Goal: Task Accomplishment & Management: Use online tool/utility

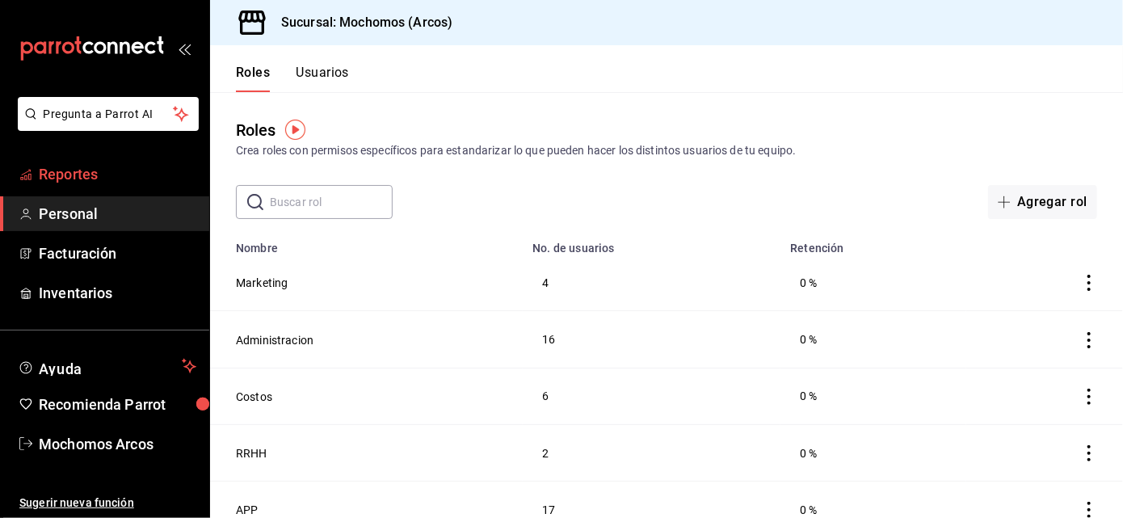
click at [114, 170] on span "Reportes" at bounding box center [118, 174] width 158 height 22
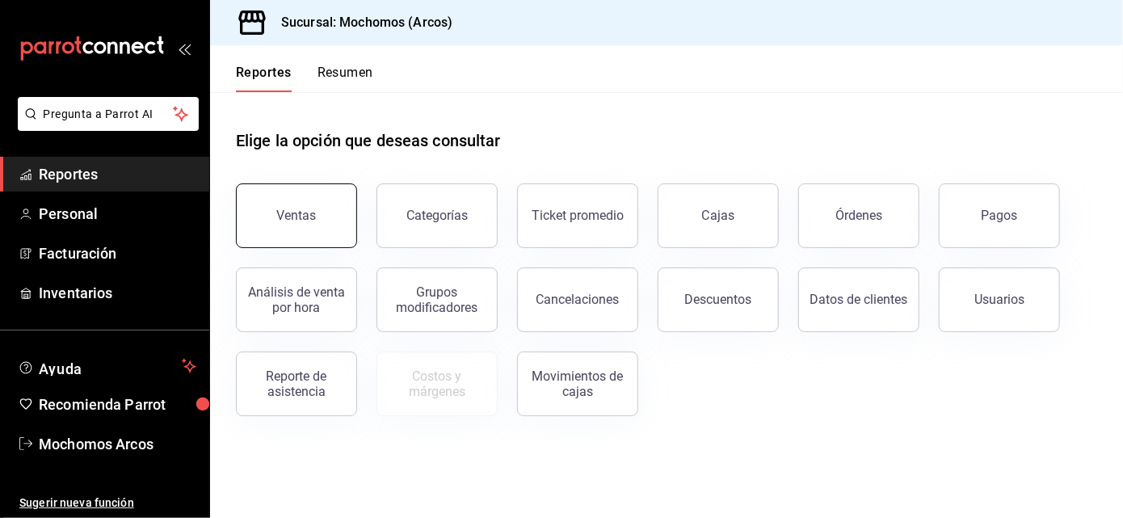
click at [288, 197] on button "Ventas" at bounding box center [296, 215] width 121 height 65
click at [288, 197] on html "Pregunta a Parrot AI Reportes Personal Facturación Inventarios Ayuda Recomienda…" at bounding box center [561, 259] width 1123 height 518
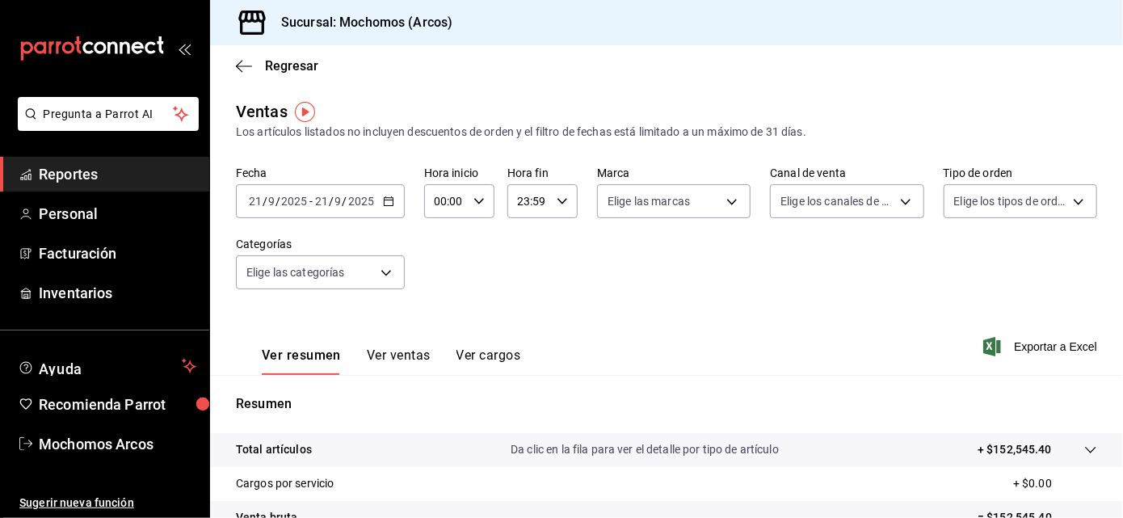
drag, startPoint x: 288, startPoint y: 197, endPoint x: 380, endPoint y: 200, distance: 92.1
click at [380, 200] on div "[DATE] [DATE] - [DATE] [DATE]" at bounding box center [320, 201] width 169 height 34
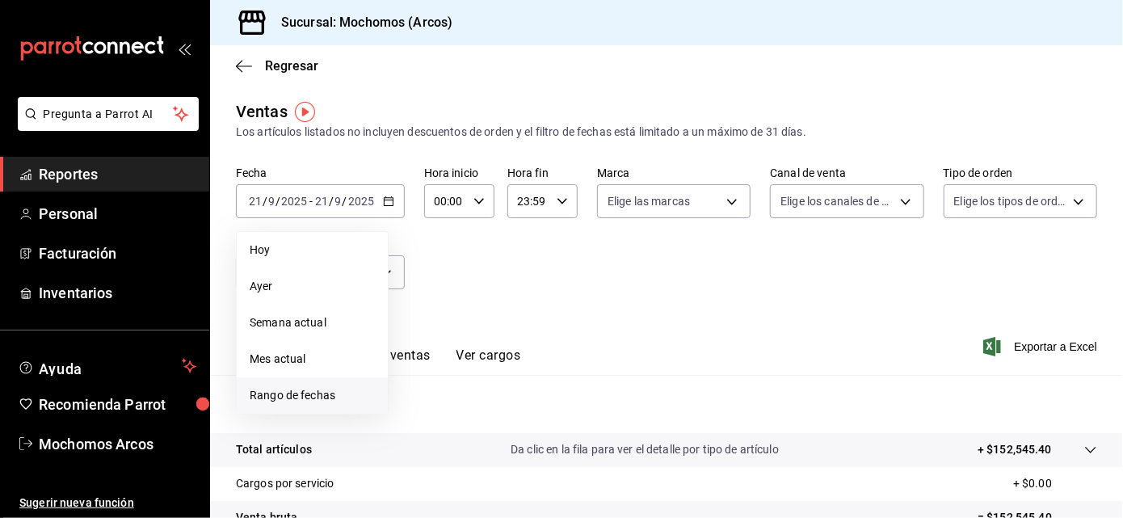
click at [309, 389] on span "Rango de fechas" at bounding box center [312, 395] width 125 height 17
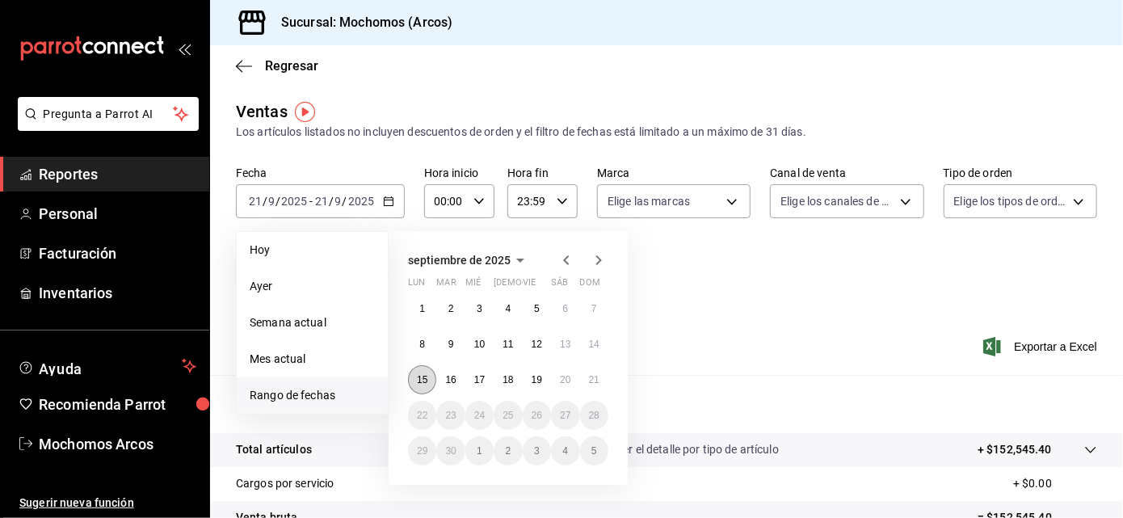
click at [424, 378] on abbr "15" at bounding box center [422, 379] width 11 height 11
click at [597, 381] on abbr "21" at bounding box center [594, 379] width 11 height 11
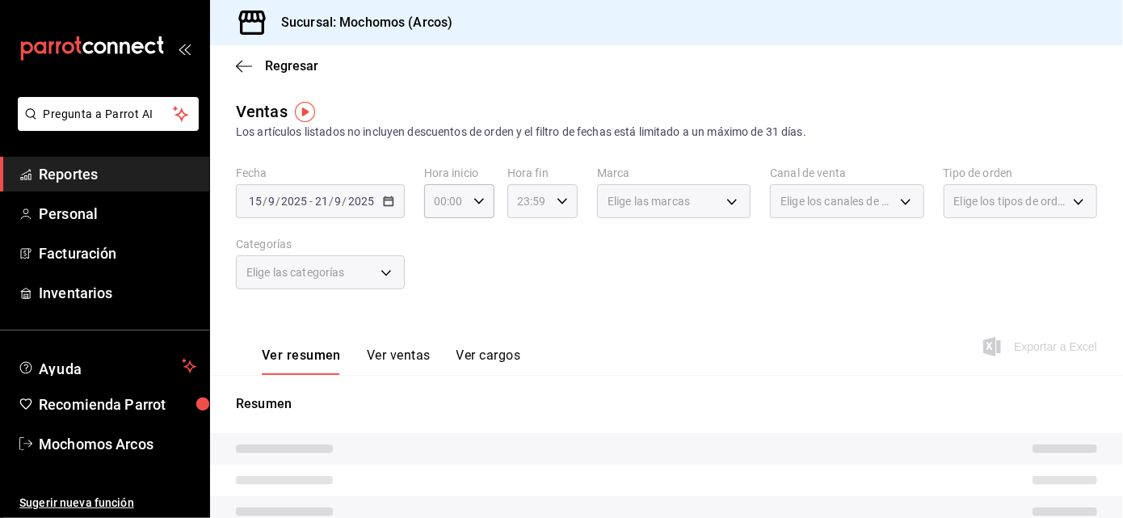
click at [557, 200] on icon "button" at bounding box center [562, 201] width 11 height 11
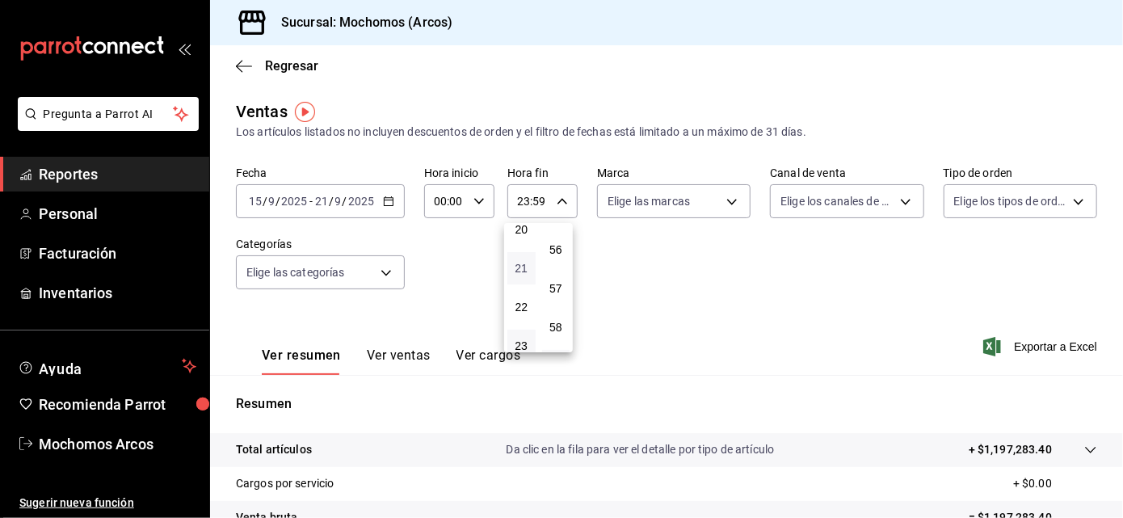
click at [524, 262] on span "21" at bounding box center [521, 268] width 9 height 13
click at [520, 305] on span "18" at bounding box center [521, 311] width 9 height 13
type input "18:59"
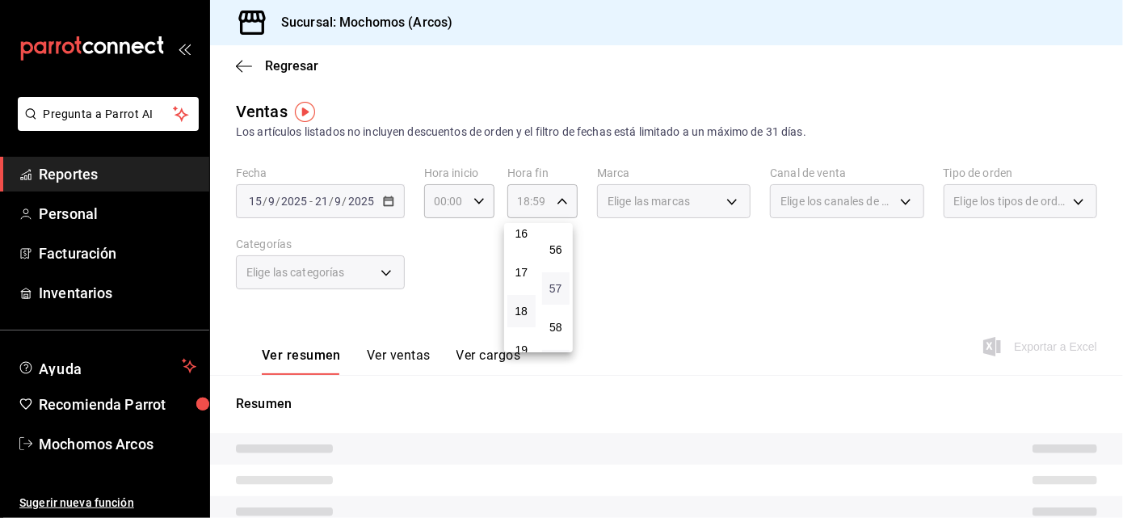
click at [560, 282] on span "57" at bounding box center [556, 288] width 9 height 13
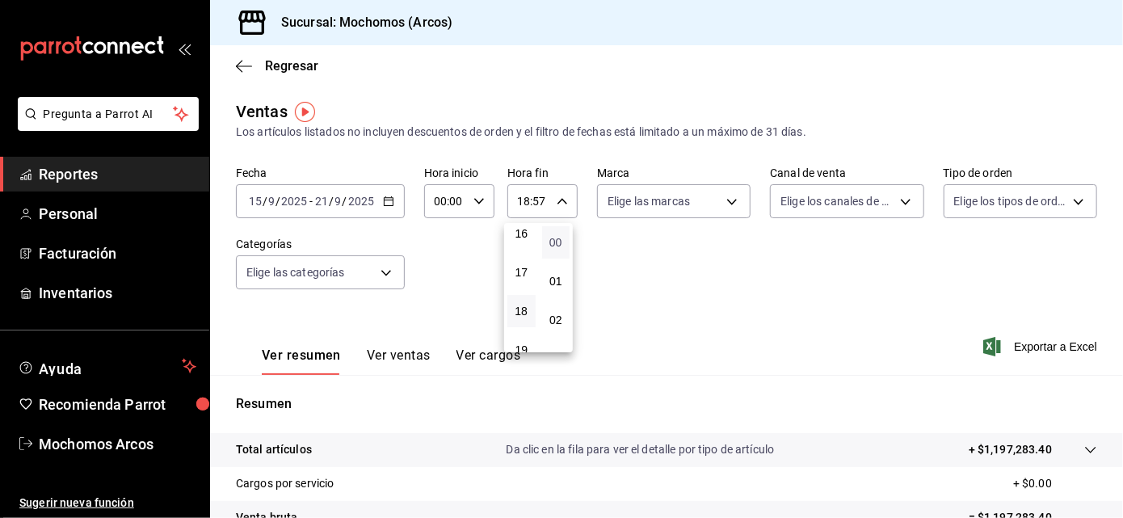
click at [552, 238] on span "00" at bounding box center [556, 242] width 9 height 13
type input "18:00"
click at [671, 197] on div at bounding box center [561, 259] width 1123 height 518
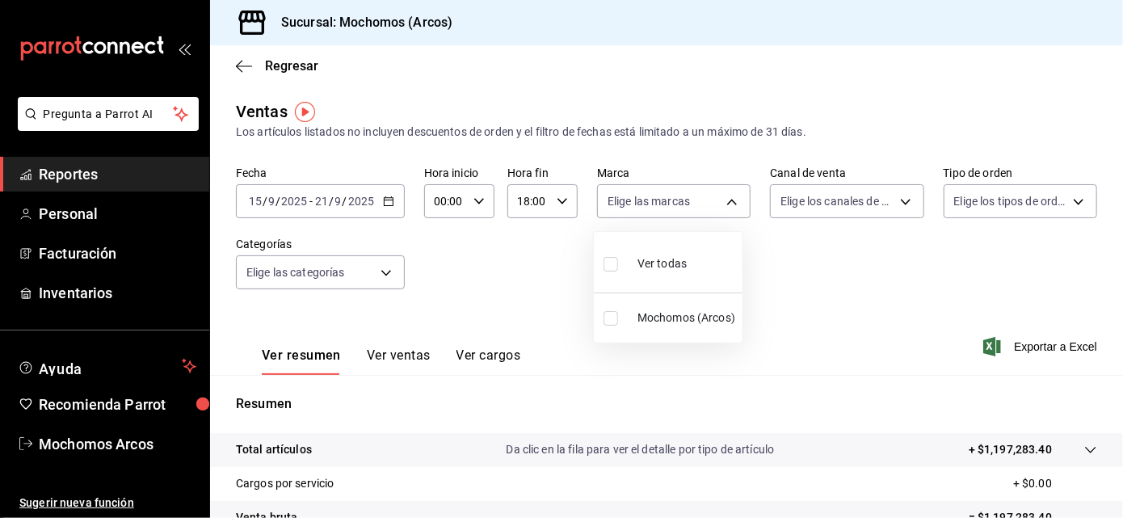
click at [671, 197] on body "Pregunta a Parrot AI Reportes Personal Facturación Inventarios Ayuda Recomienda…" at bounding box center [561, 259] width 1123 height 518
click at [663, 265] on span "Ver todas" at bounding box center [662, 263] width 49 height 17
type input "dd36a3dd-8c35-4563-bc3a-0ae6137ce787"
checkbox input "true"
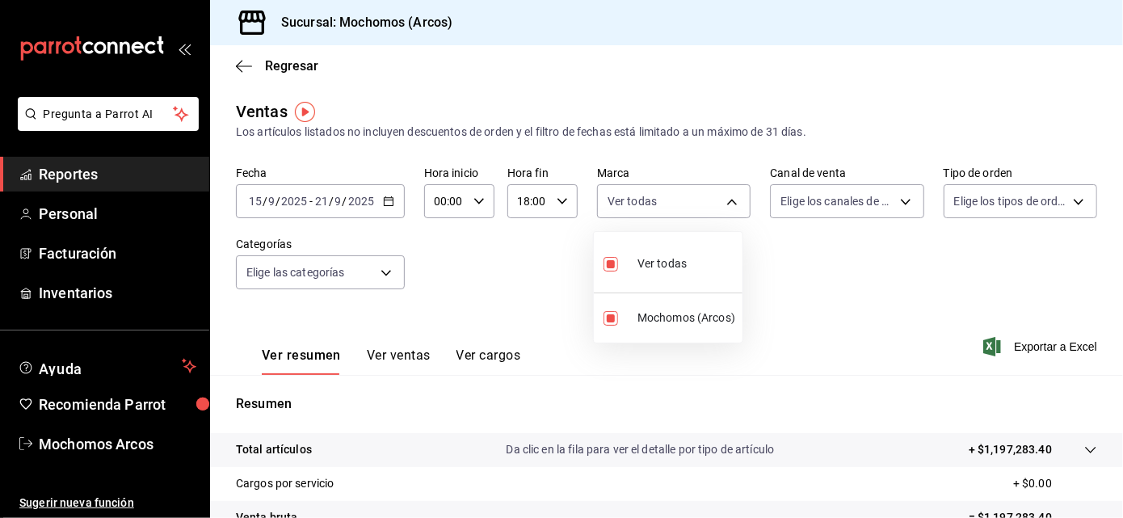
click at [671, 205] on div at bounding box center [561, 259] width 1123 height 518
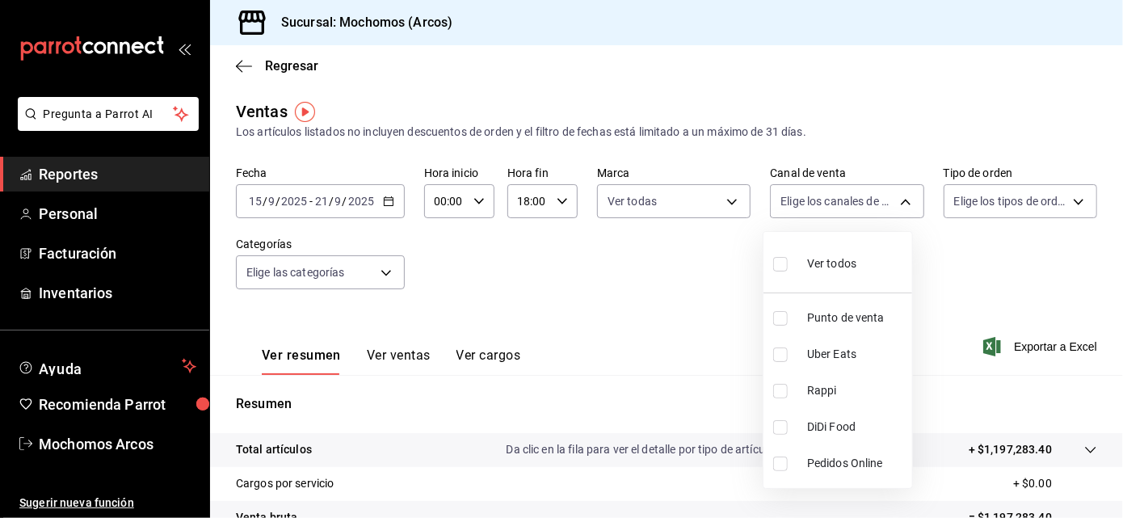
click at [671, 208] on body "Pregunta a Parrot AI Reportes Personal Facturación Inventarios Ayuda Recomienda…" at bounding box center [561, 259] width 1123 height 518
click at [671, 269] on span "Ver todos" at bounding box center [831, 263] width 49 height 17
type input "PARROT,UBER_EATS,RAPPI,DIDI_FOOD,ONLINE"
checkbox input "true"
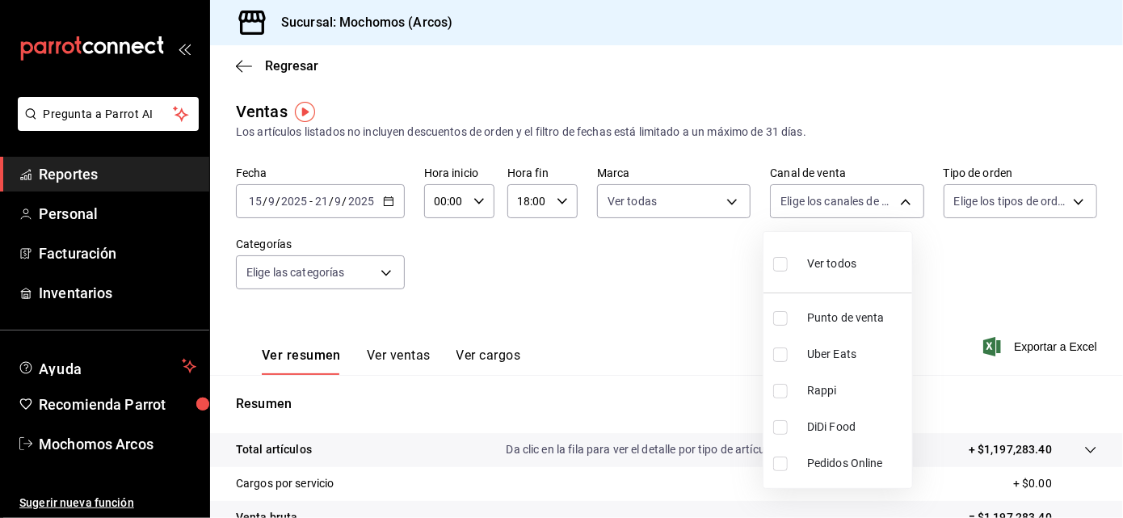
checkbox input "true"
click at [671, 199] on div at bounding box center [561, 259] width 1123 height 518
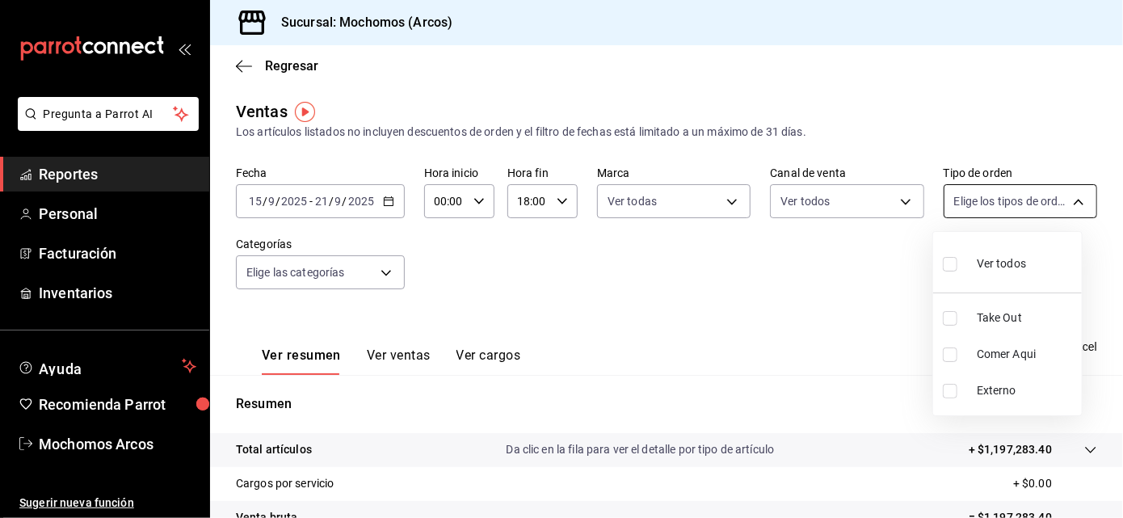
click at [671, 202] on body "Pregunta a Parrot AI Reportes Personal Facturación Inventarios Ayuda Recomienda…" at bounding box center [561, 259] width 1123 height 518
click at [671, 254] on div "Ver todos" at bounding box center [984, 262] width 83 height 35
type input "c6b8ee8d-4955-4723-bae1-372b147e207b,27be71f3-ce18-4cfa-bd3b-e966efc6a73f,EXTER…"
checkbox input "true"
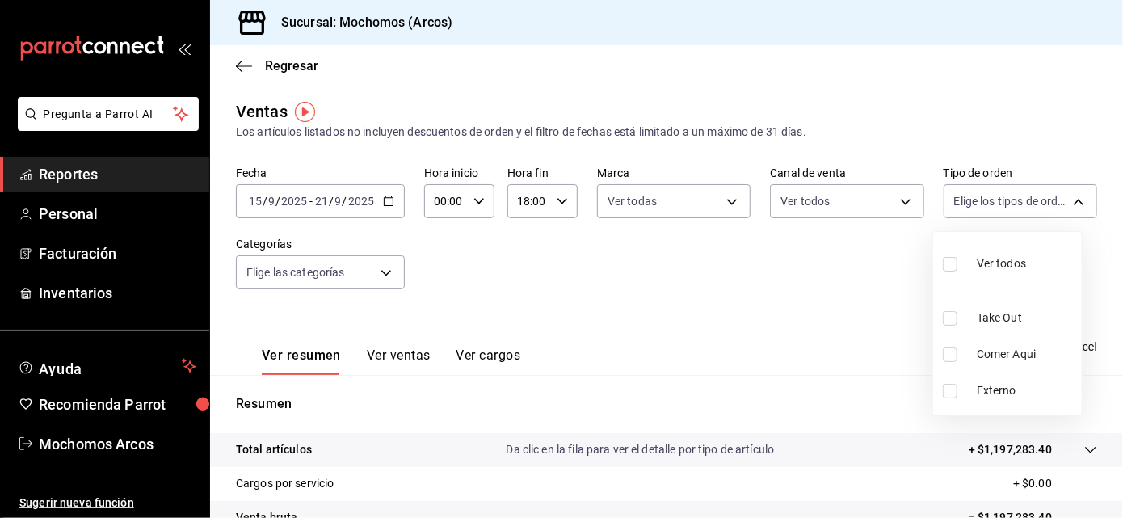
checkbox input "true"
click at [377, 270] on div at bounding box center [561, 259] width 1123 height 518
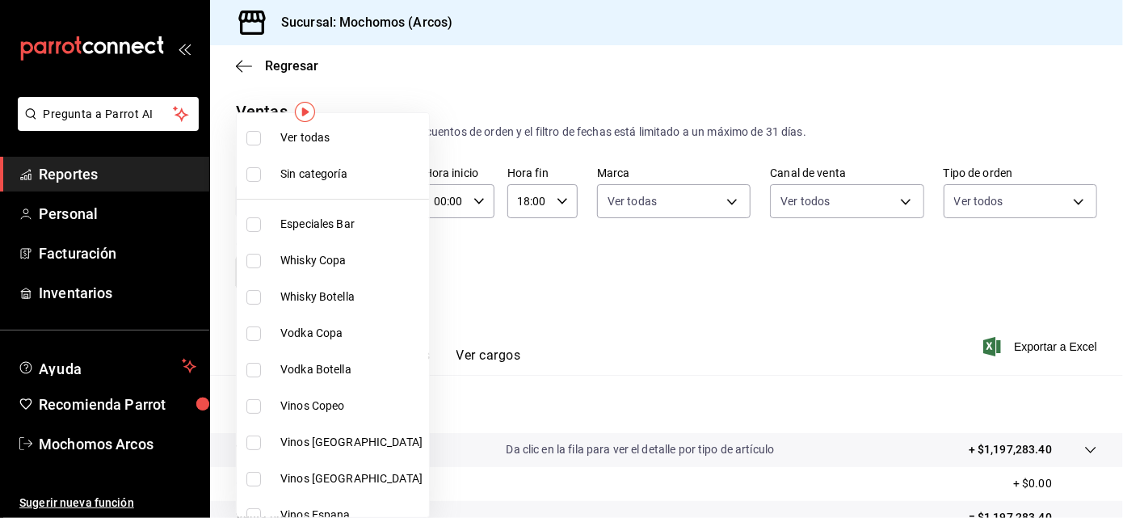
click at [377, 269] on body "Pregunta a Parrot AI Reportes Personal Facturación Inventarios Ayuda Recomienda…" at bounding box center [561, 259] width 1123 height 518
click at [326, 133] on span "Ver todas" at bounding box center [351, 137] width 142 height 17
type input "7597c5c0-c189-439a-a9b1-46cc8ee7ac78,78dcea9d-0226-4a72-8dbe-4ec0b47d6941,3e6ec…"
checkbox input "true"
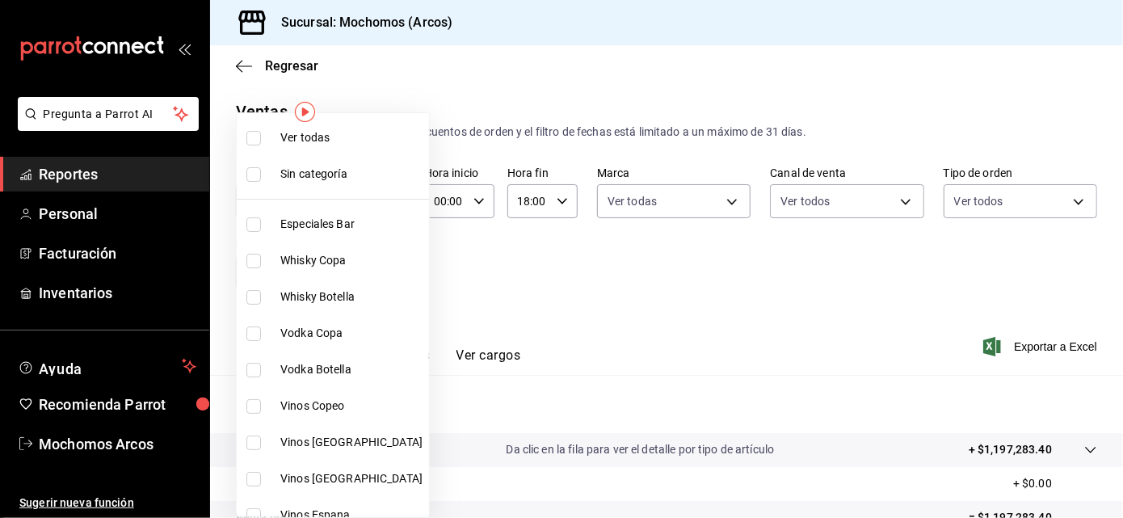
checkbox input "true"
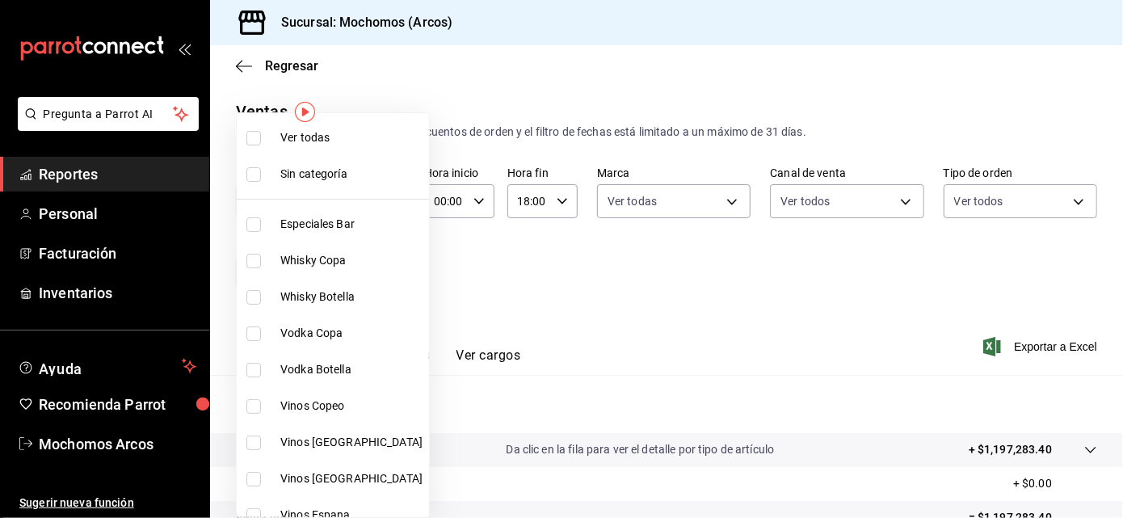
checkbox input "true"
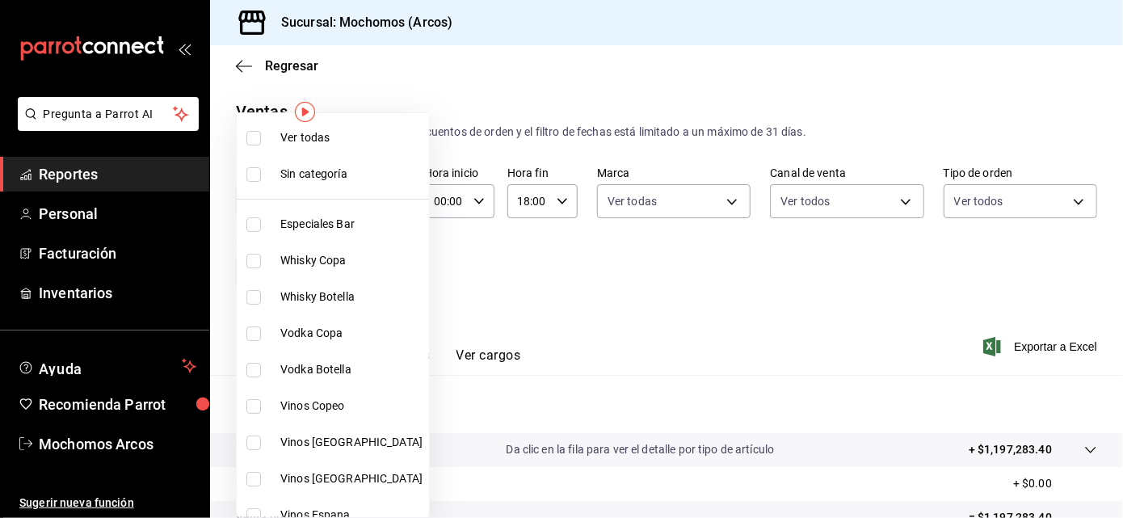
checkbox input "true"
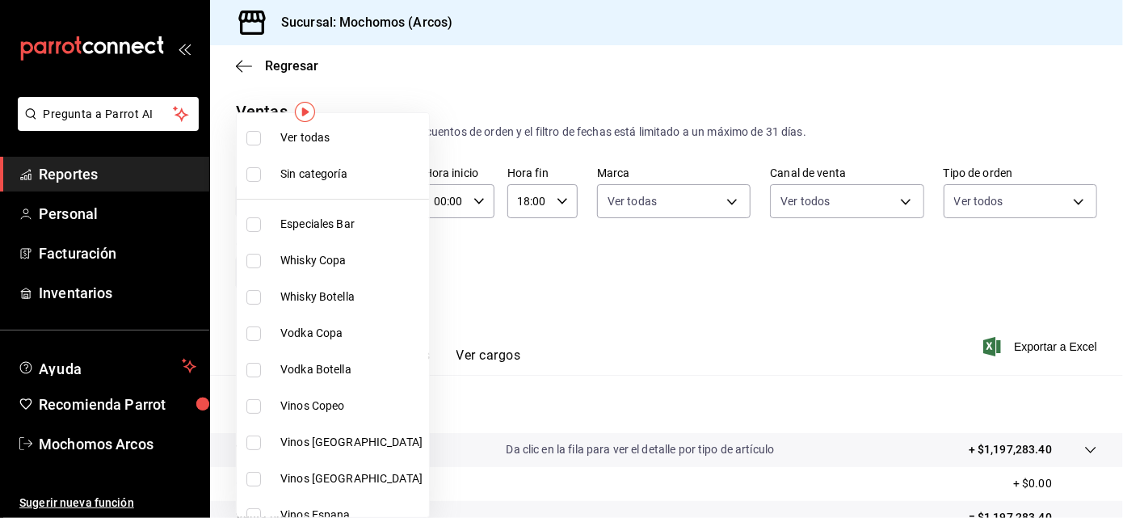
checkbox input "true"
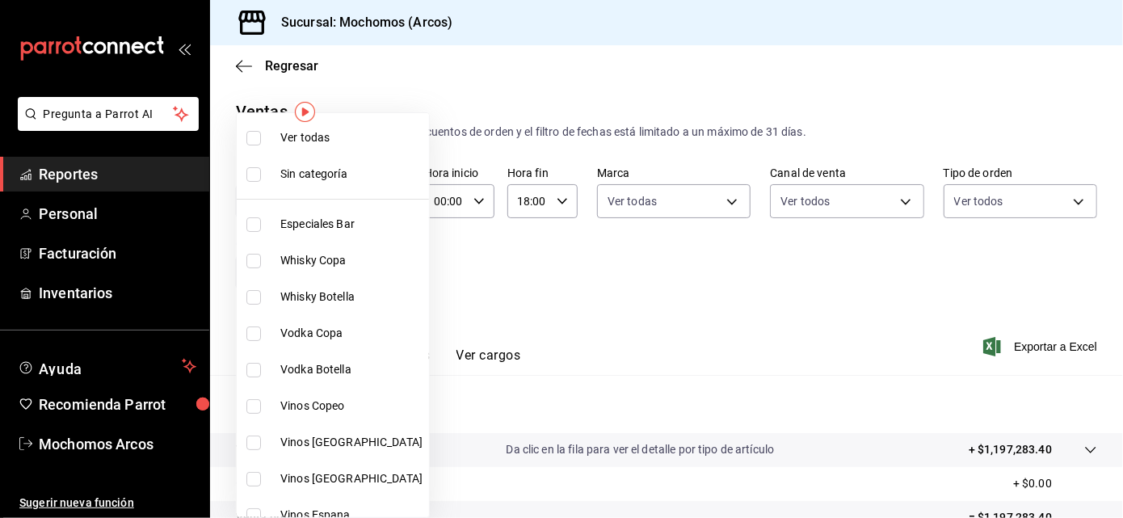
checkbox input "true"
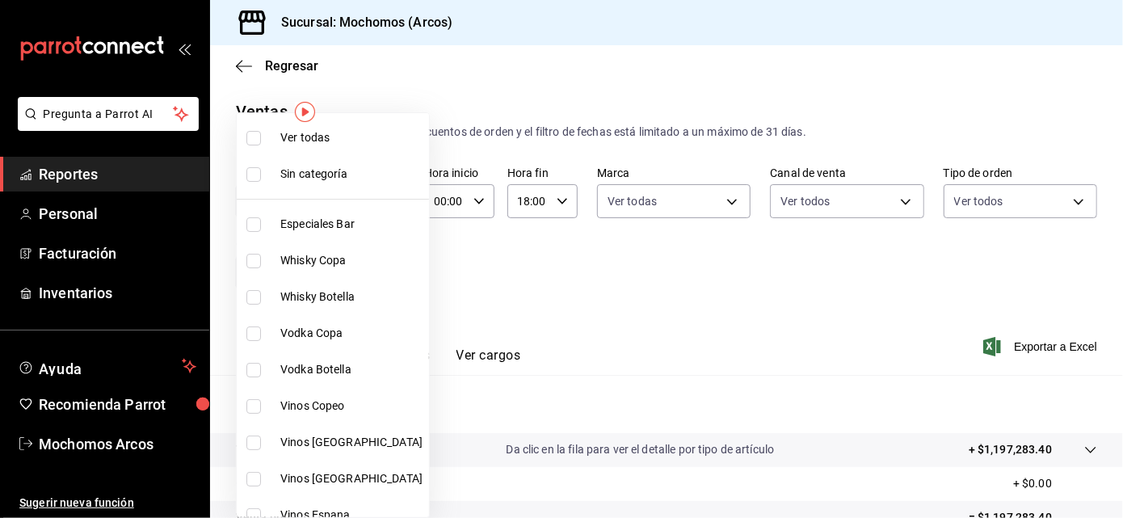
checkbox input "true"
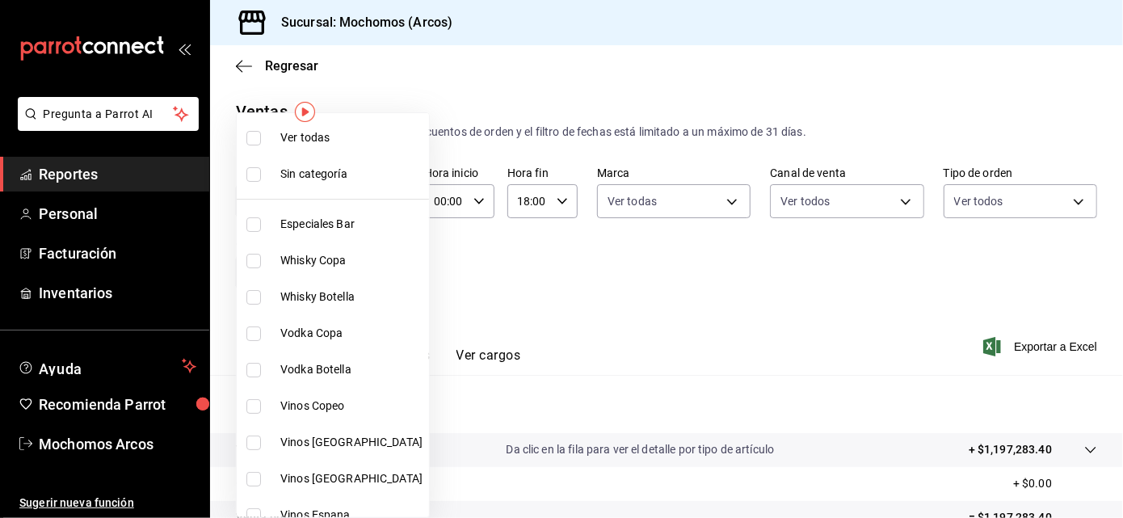
checkbox input "true"
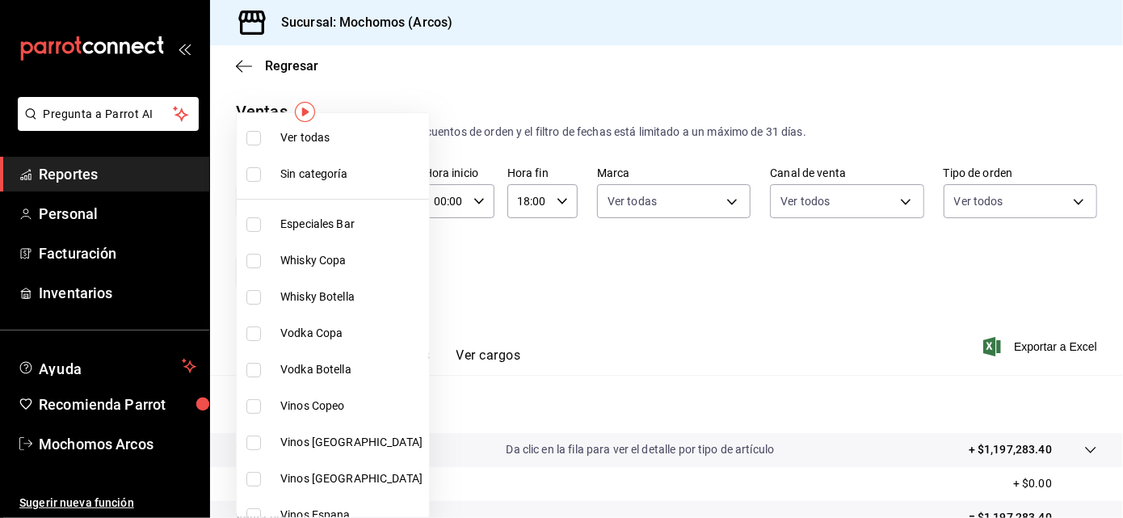
checkbox input "true"
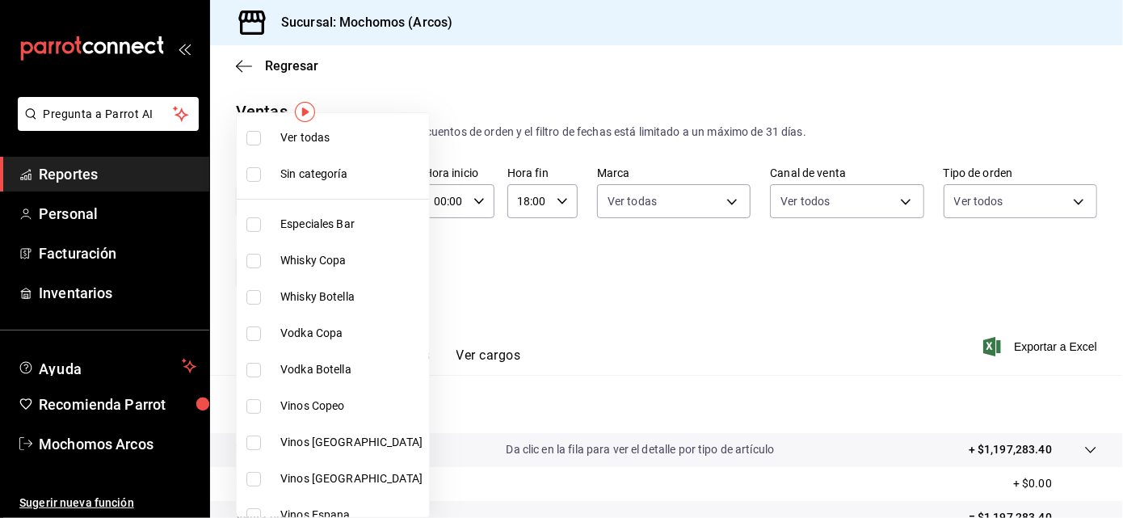
checkbox input "true"
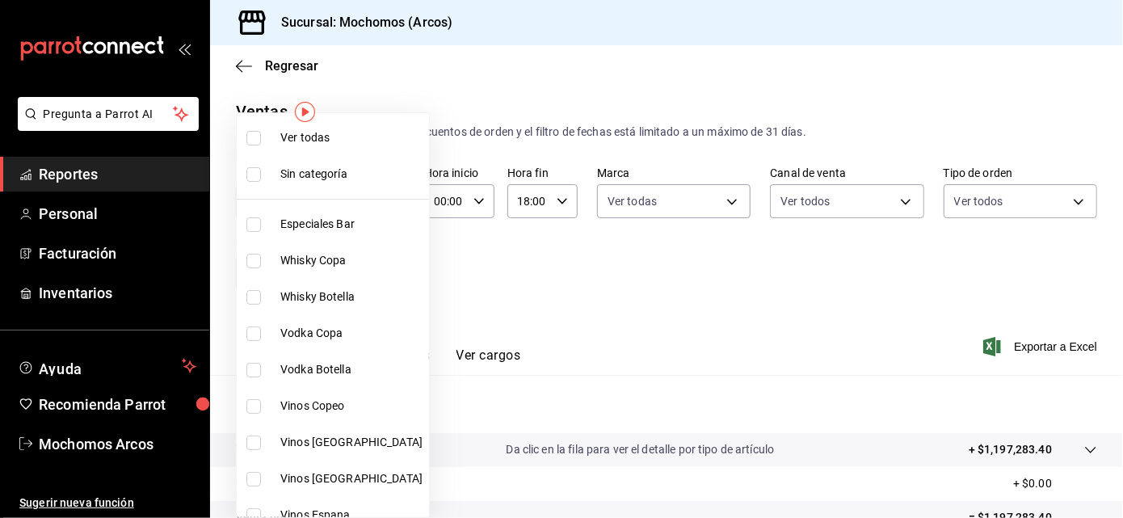
checkbox input "true"
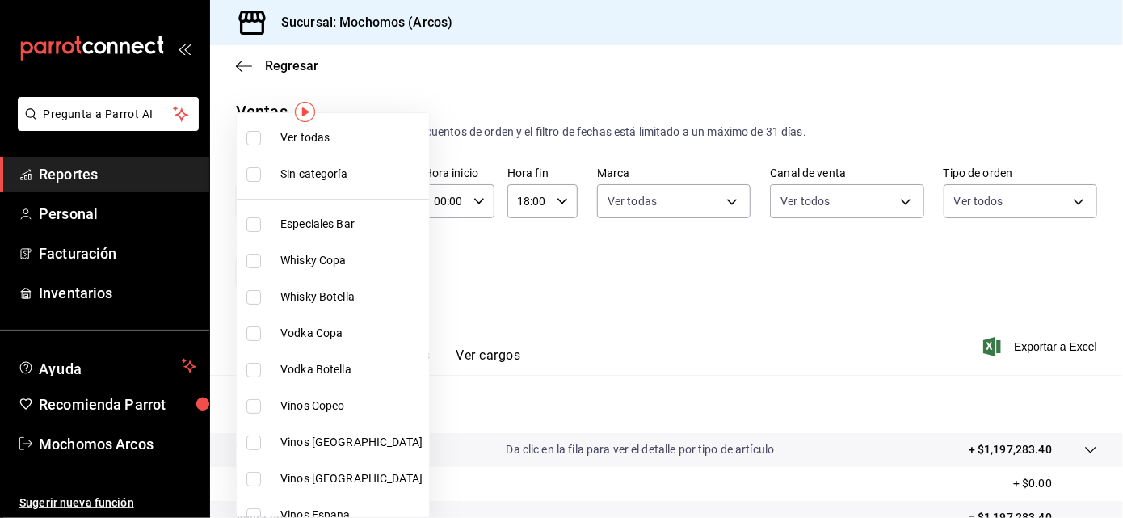
checkbox input "true"
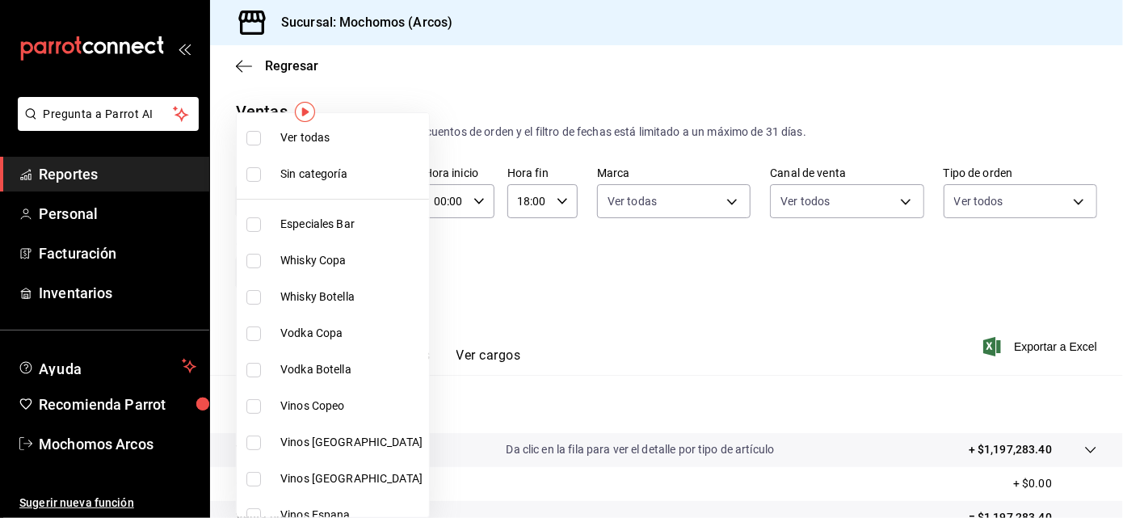
checkbox input "true"
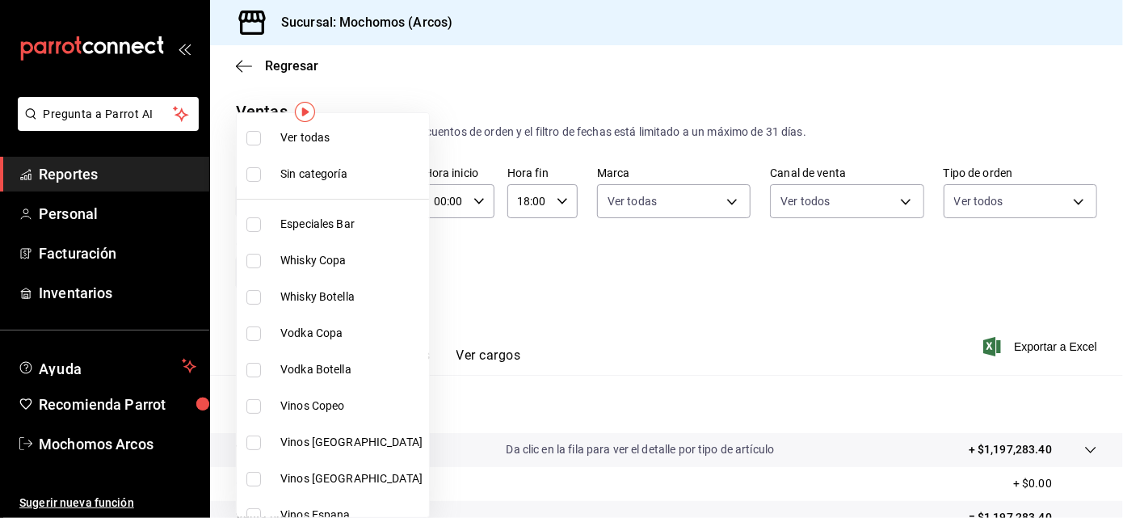
checkbox input "true"
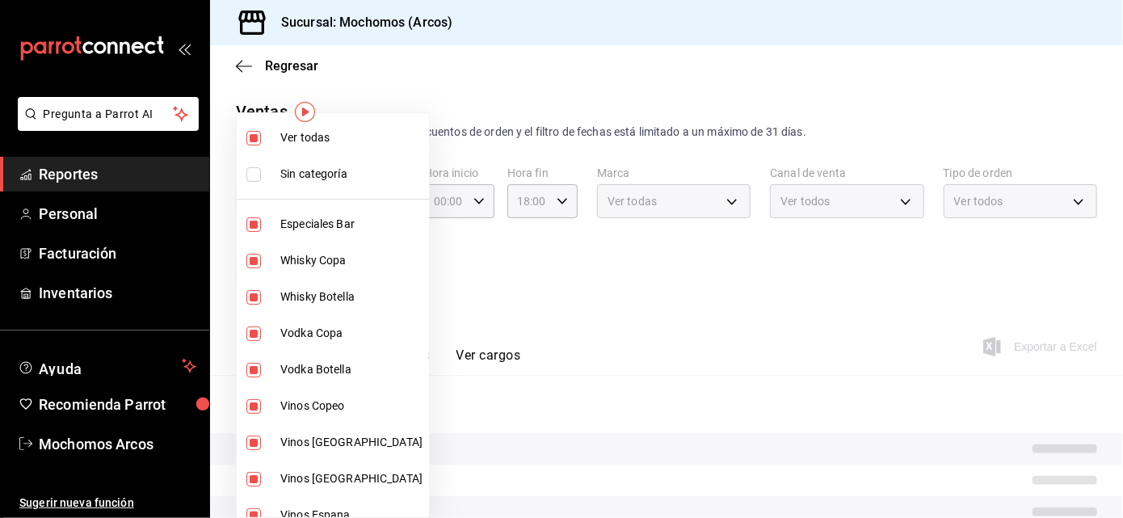
click at [483, 285] on div at bounding box center [561, 259] width 1123 height 518
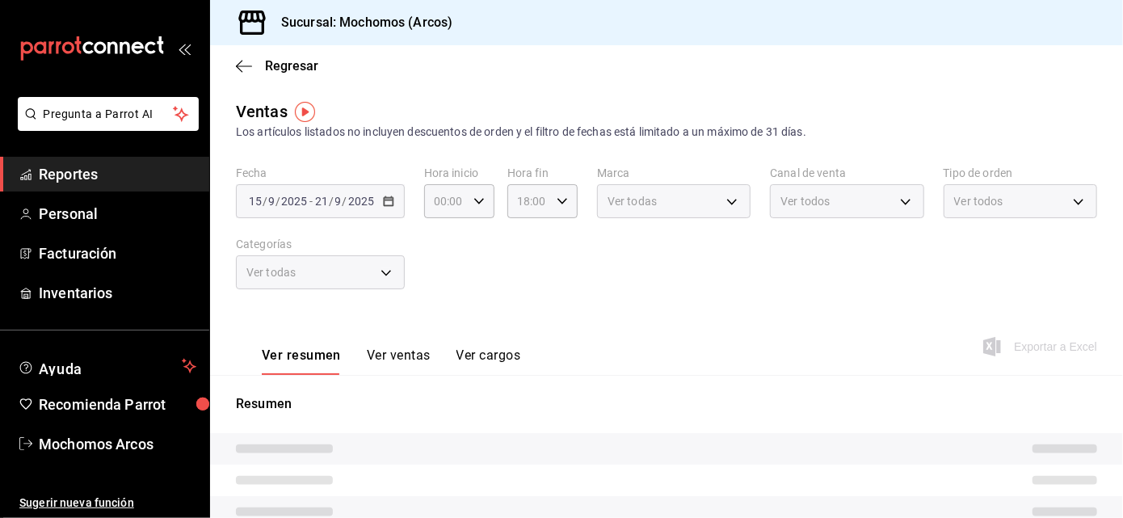
click at [671, 283] on div "Fecha [DATE] [DATE] - [DATE] [DATE] Hora inicio 00:00 Hora inicio Hora fin 18:0…" at bounding box center [666, 237] width 861 height 142
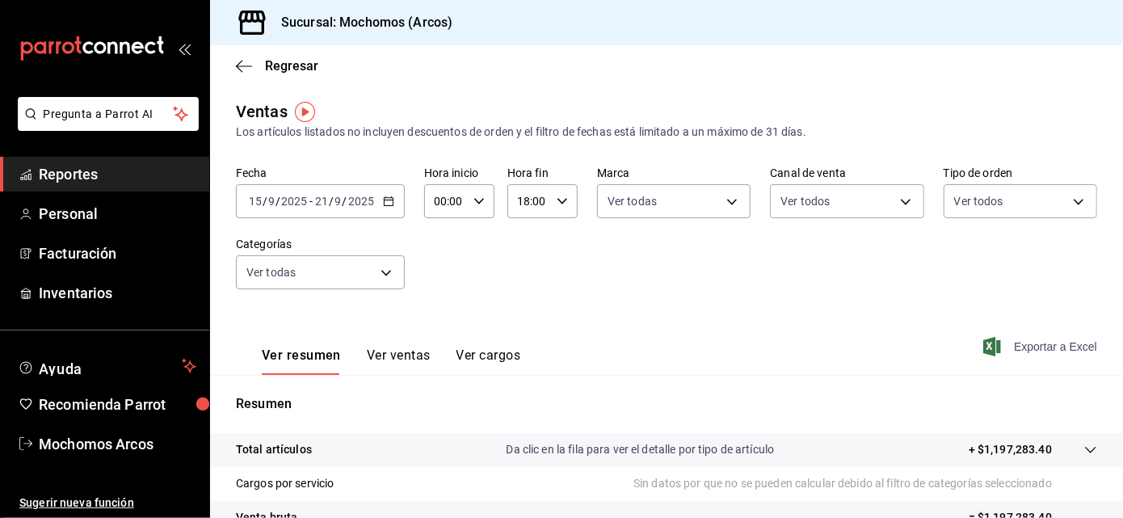
click at [671, 341] on span "Exportar a Excel" at bounding box center [1042, 346] width 111 height 19
click at [383, 201] on icon "button" at bounding box center [388, 201] width 11 height 11
click at [558, 202] on \(Stroke\) "button" at bounding box center [563, 201] width 10 height 6
click at [521, 246] on span "18" at bounding box center [521, 252] width 9 height 13
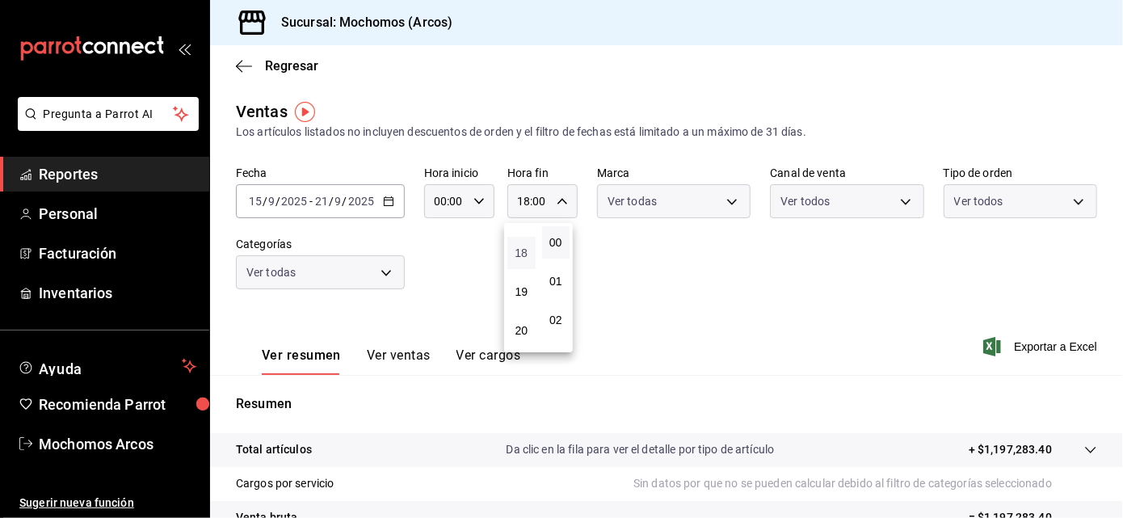
scroll to position [648, 0]
click at [521, 247] on span "17" at bounding box center [521, 253] width 9 height 13
type input "17:00"
click at [671, 366] on div at bounding box center [561, 259] width 1123 height 518
click at [671, 340] on span "Exportar a Excel" at bounding box center [1042, 346] width 111 height 19
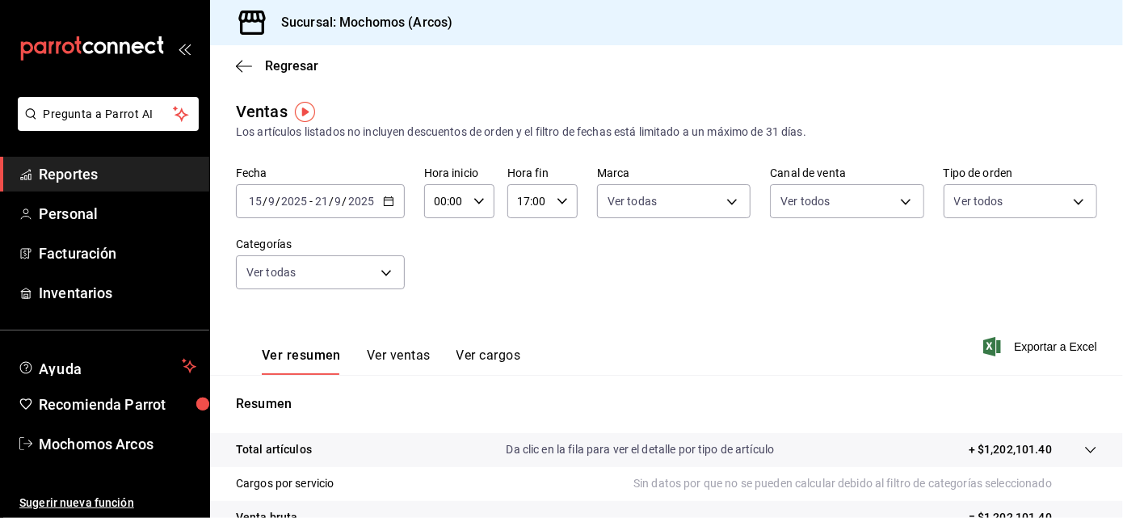
click at [671, 501] on tr "Venta bruta = $1,202,101.40" at bounding box center [666, 518] width 913 height 34
